Goal: Task Accomplishment & Management: Use online tool/utility

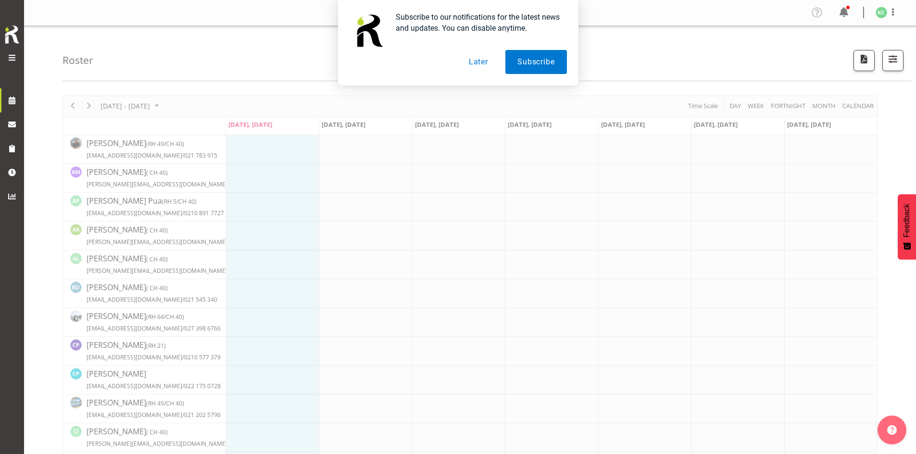
click at [439, 62] on button "Later" at bounding box center [478, 62] width 43 height 24
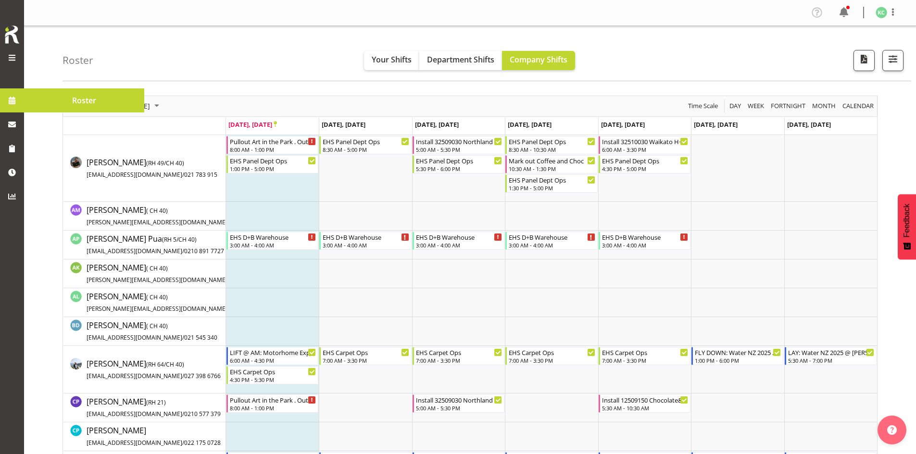
click at [14, 55] on span at bounding box center [12, 58] width 12 height 12
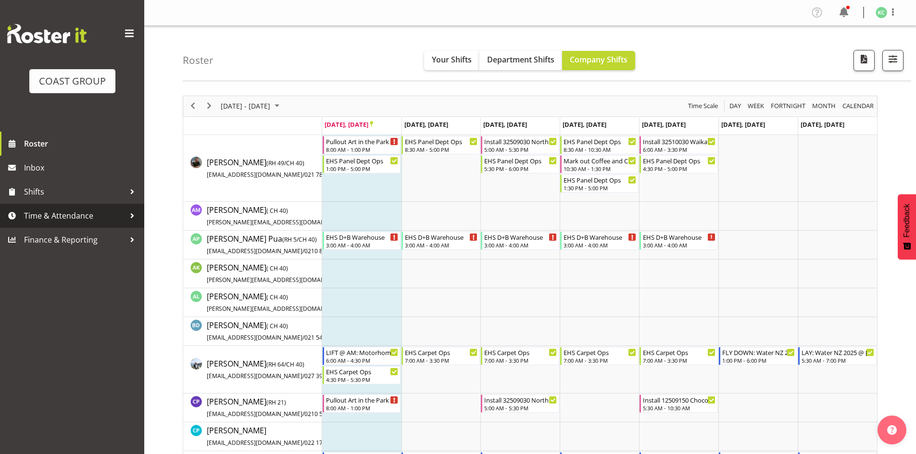
click at [81, 217] on span "Time & Attendance" at bounding box center [74, 216] width 101 height 14
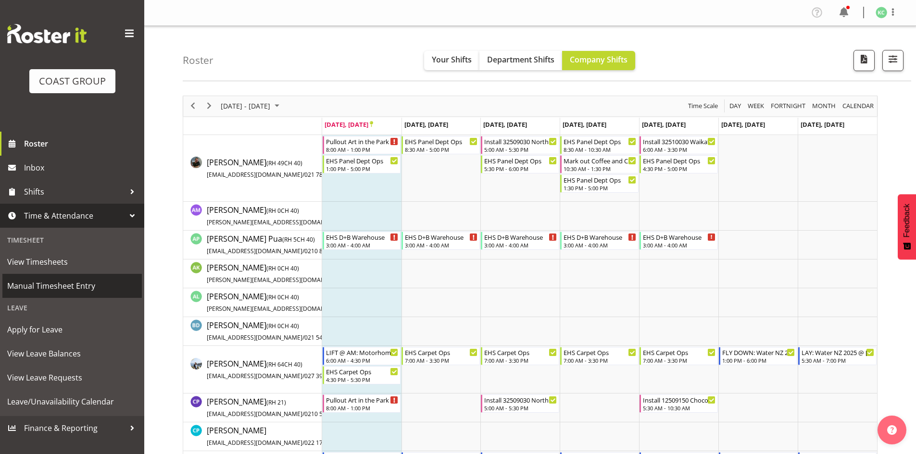
click at [90, 282] on span "Manual Timesheet Entry" at bounding box center [72, 286] width 130 height 14
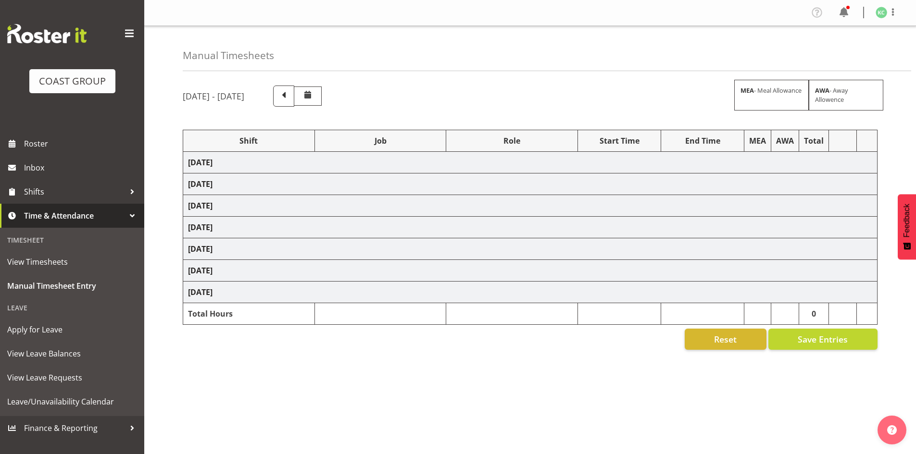
select select "16481"
select select "1881"
select select "16481"
select select "1881"
select select "16481"
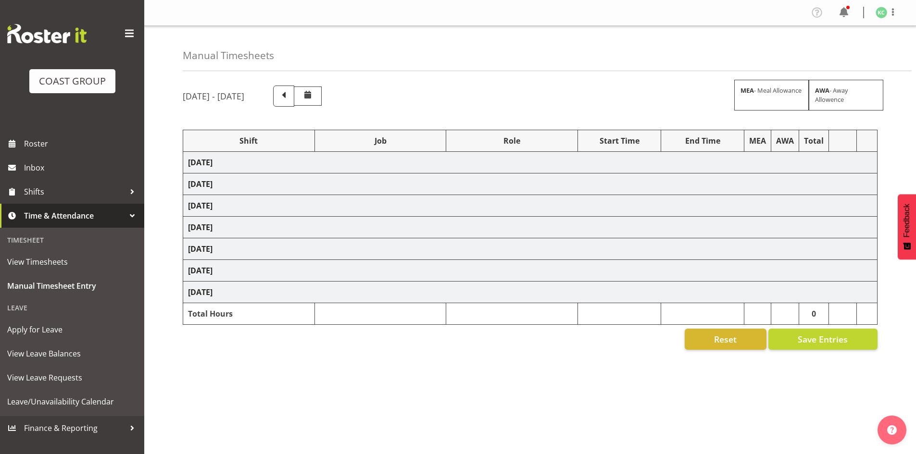
select select "1881"
select select "16481"
select select "1881"
select select "16481"
select select "1881"
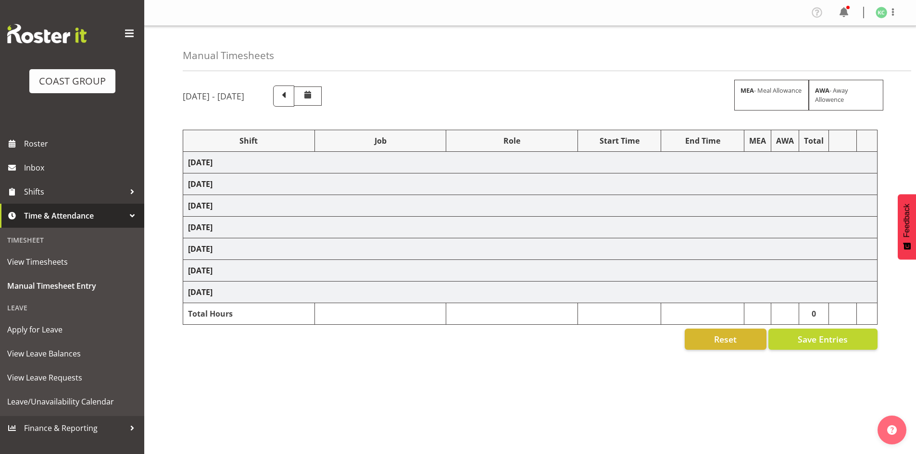
select select "16481"
select select "1881"
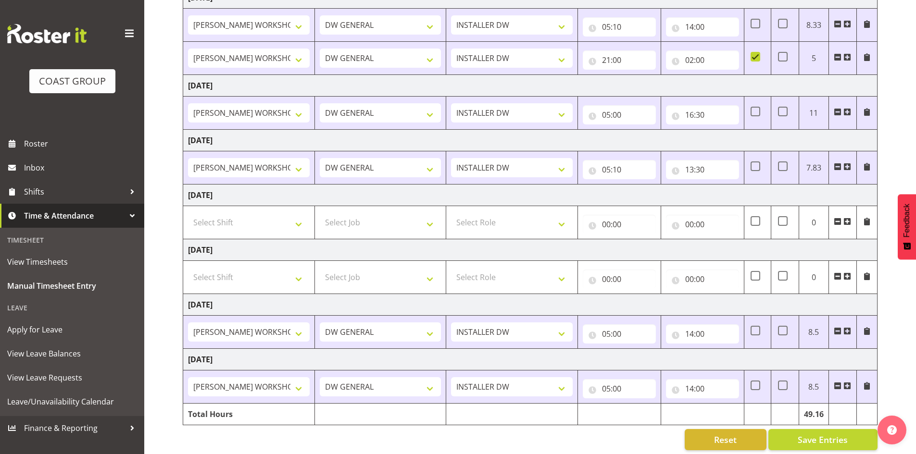
scroll to position [175, 0]
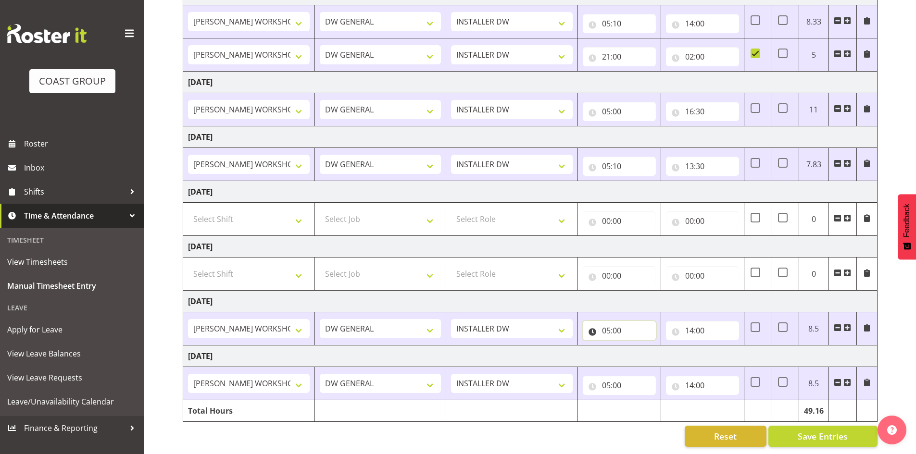
click at [617, 324] on input "05:00" at bounding box center [618, 330] width 73 height 19
click at [675, 349] on select "00 01 02 03 04 05 06 07 08 09 10 11 12 13 14 15 16 17 18 19 20 21 22 23 24 25 2…" at bounding box center [673, 355] width 22 height 19
select select "15"
click at [662, 346] on select "00 01 02 03 04 05 06 07 08 09 10 11 12 13 14 15 16 17 18 19 20 21 22 23 24 25 2…" at bounding box center [673, 355] width 22 height 19
type input "05:15"
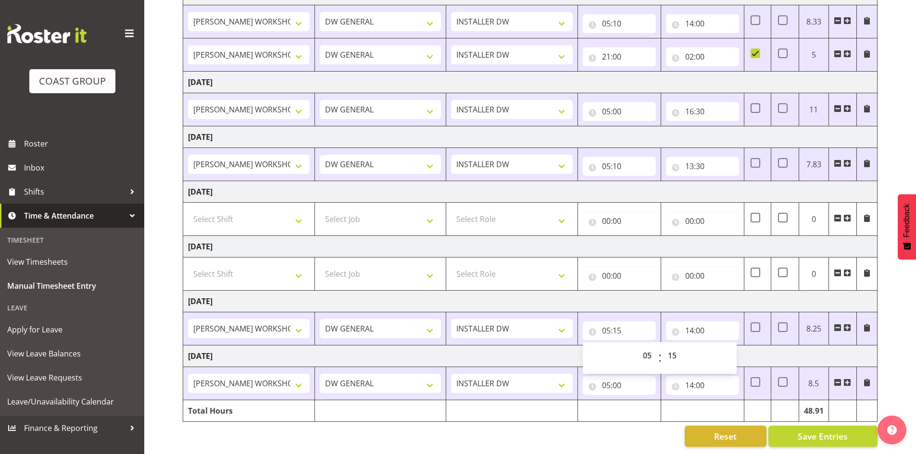
click at [629, 426] on div "Reset Save Entries" at bounding box center [530, 436] width 694 height 21
click at [808, 430] on span "Save Entries" at bounding box center [822, 436] width 50 height 12
click at [830, 430] on span "Save Entries" at bounding box center [822, 436] width 50 height 12
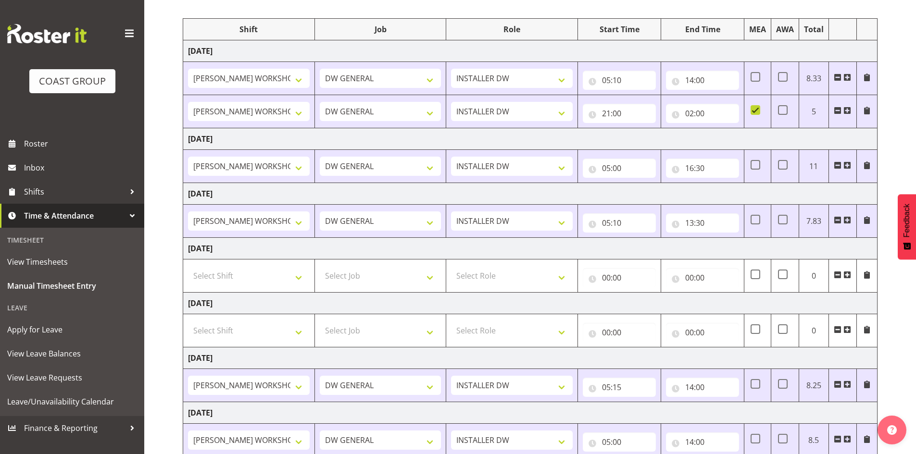
scroll to position [0, 0]
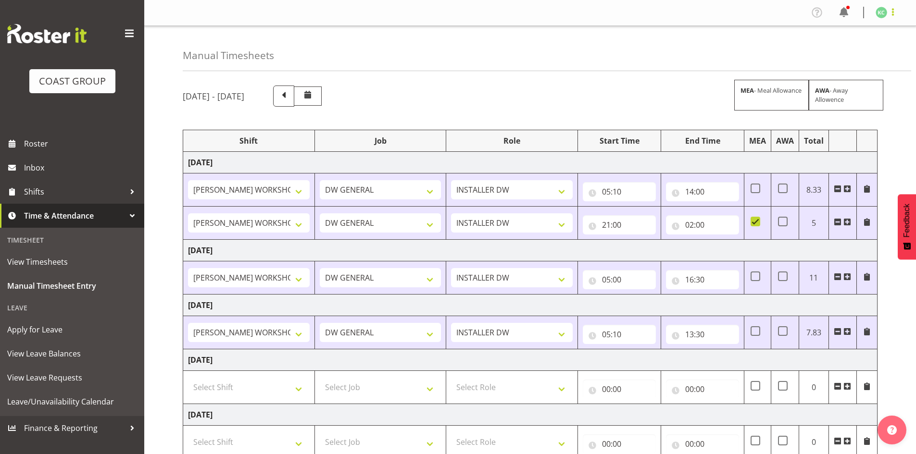
click at [887, 11] on span at bounding box center [893, 12] width 12 height 12
click at [844, 51] on link "Log Out" at bounding box center [852, 50] width 92 height 17
